Goal: Task Accomplishment & Management: Use online tool/utility

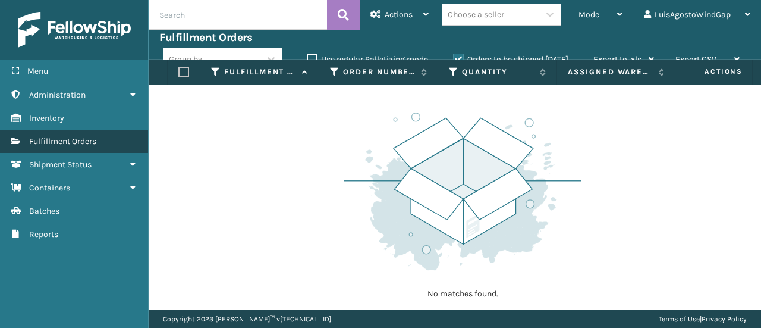
click at [82, 136] on span "Fulfillment Orders" at bounding box center [62, 141] width 67 height 10
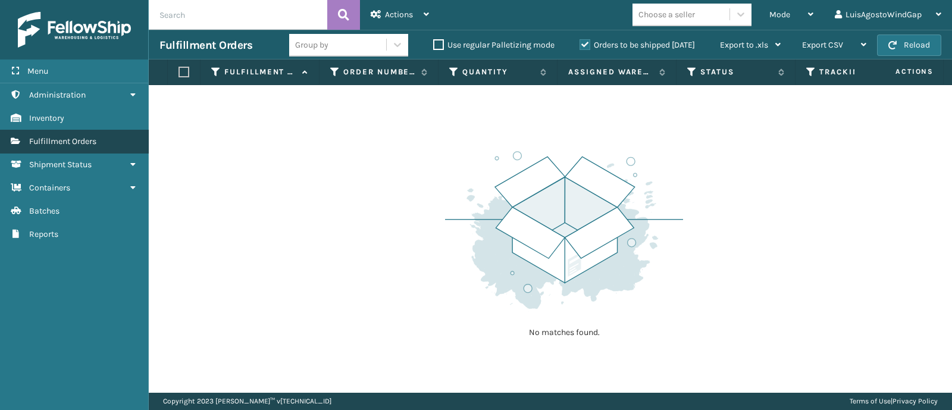
click at [51, 146] on link "Fulfillment Orders" at bounding box center [74, 141] width 148 height 23
click at [584, 43] on label "Orders to be shipped [DATE]" at bounding box center [636, 45] width 115 height 10
click at [580, 43] on input "Orders to be shipped [DATE]" at bounding box center [579, 42] width 1 height 8
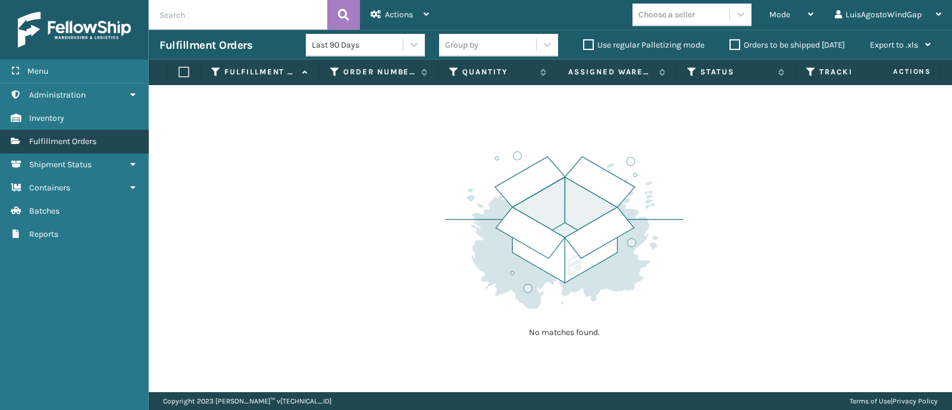
click at [70, 143] on span "Fulfillment Orders" at bounding box center [62, 141] width 67 height 10
click at [732, 43] on label "Orders to be shipped [DATE]" at bounding box center [786, 45] width 115 height 10
click at [730, 43] on input "Orders to be shipped [DATE]" at bounding box center [729, 42] width 1 height 8
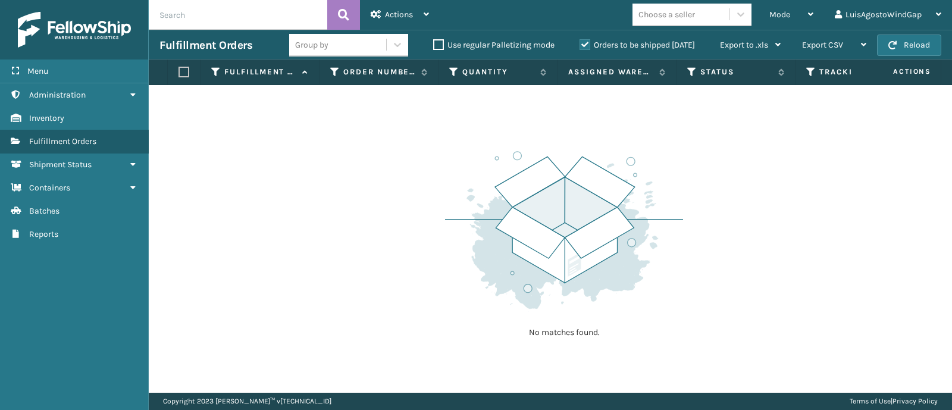
click at [384, 45] on div "Group by" at bounding box center [337, 45] width 97 height 20
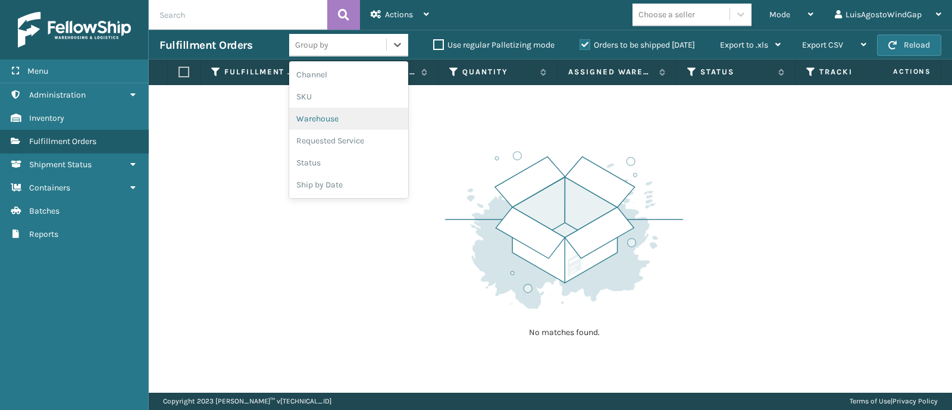
click at [362, 115] on div "Warehouse" at bounding box center [348, 119] width 119 height 22
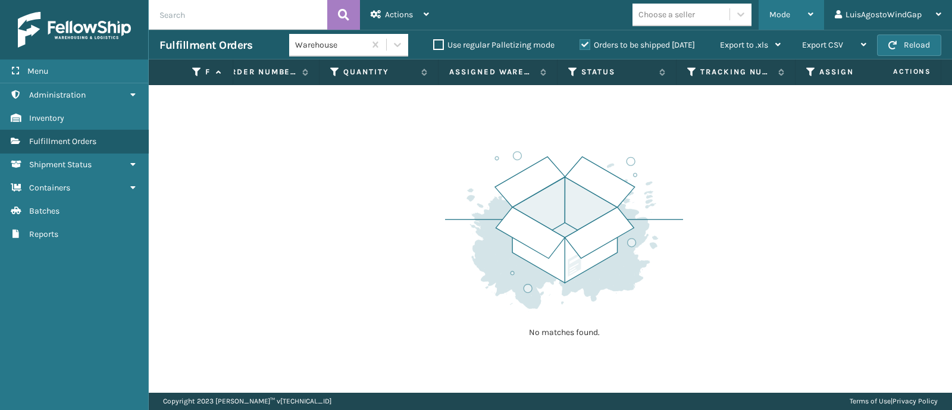
click at [761, 9] on div "Mode" at bounding box center [791, 15] width 44 height 30
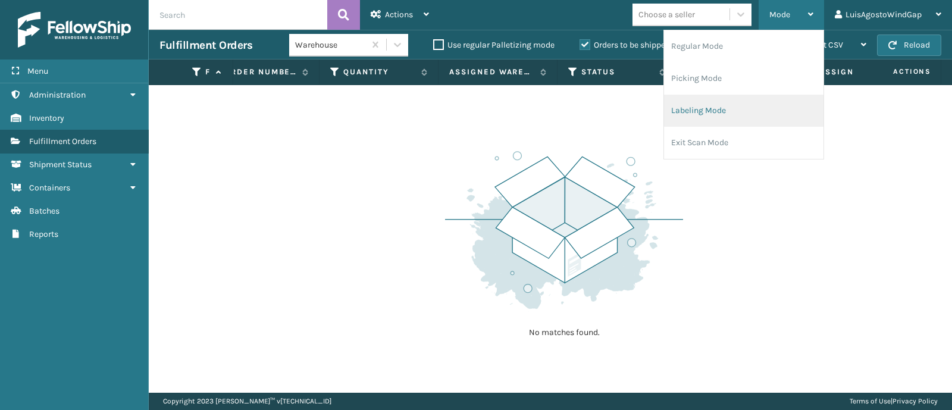
click at [717, 120] on li "Labeling Mode" at bounding box center [743, 111] width 159 height 32
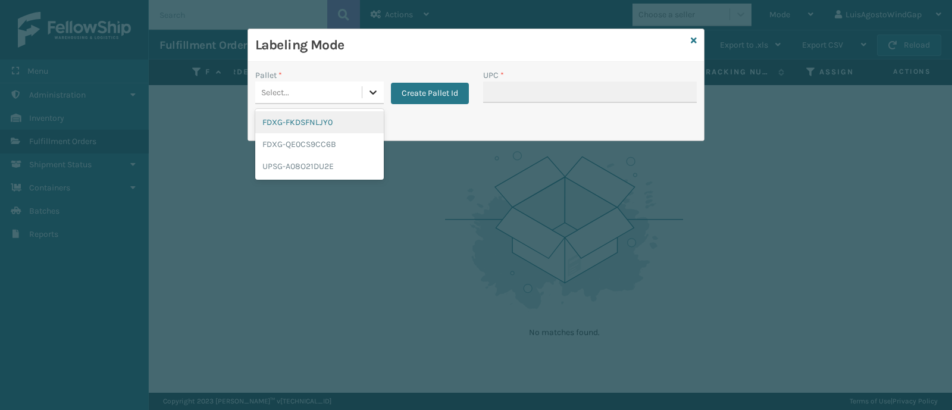
click at [368, 93] on icon at bounding box center [373, 92] width 12 height 12
click at [415, 64] on div "Pallet * option FDXG-FKDSFNLJY0 focused, 1 of 3. 3 results available. Use Up an…" at bounding box center [476, 101] width 456 height 79
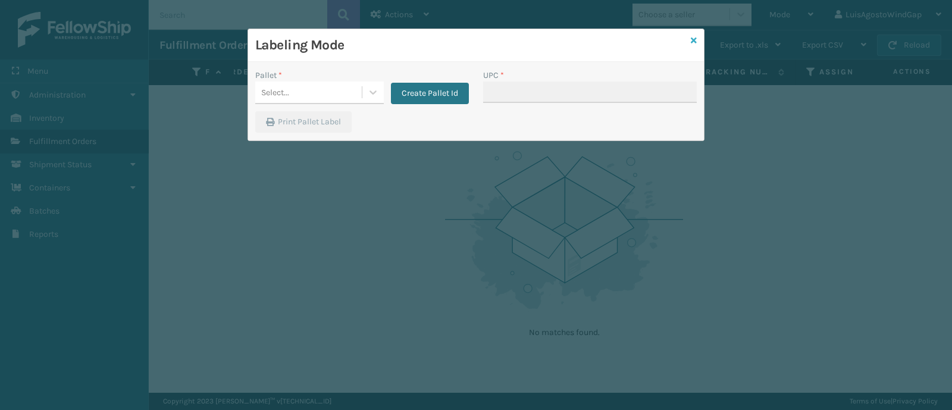
click at [694, 43] on icon at bounding box center [694, 40] width 6 height 8
